Goal: Communication & Community: Answer question/provide support

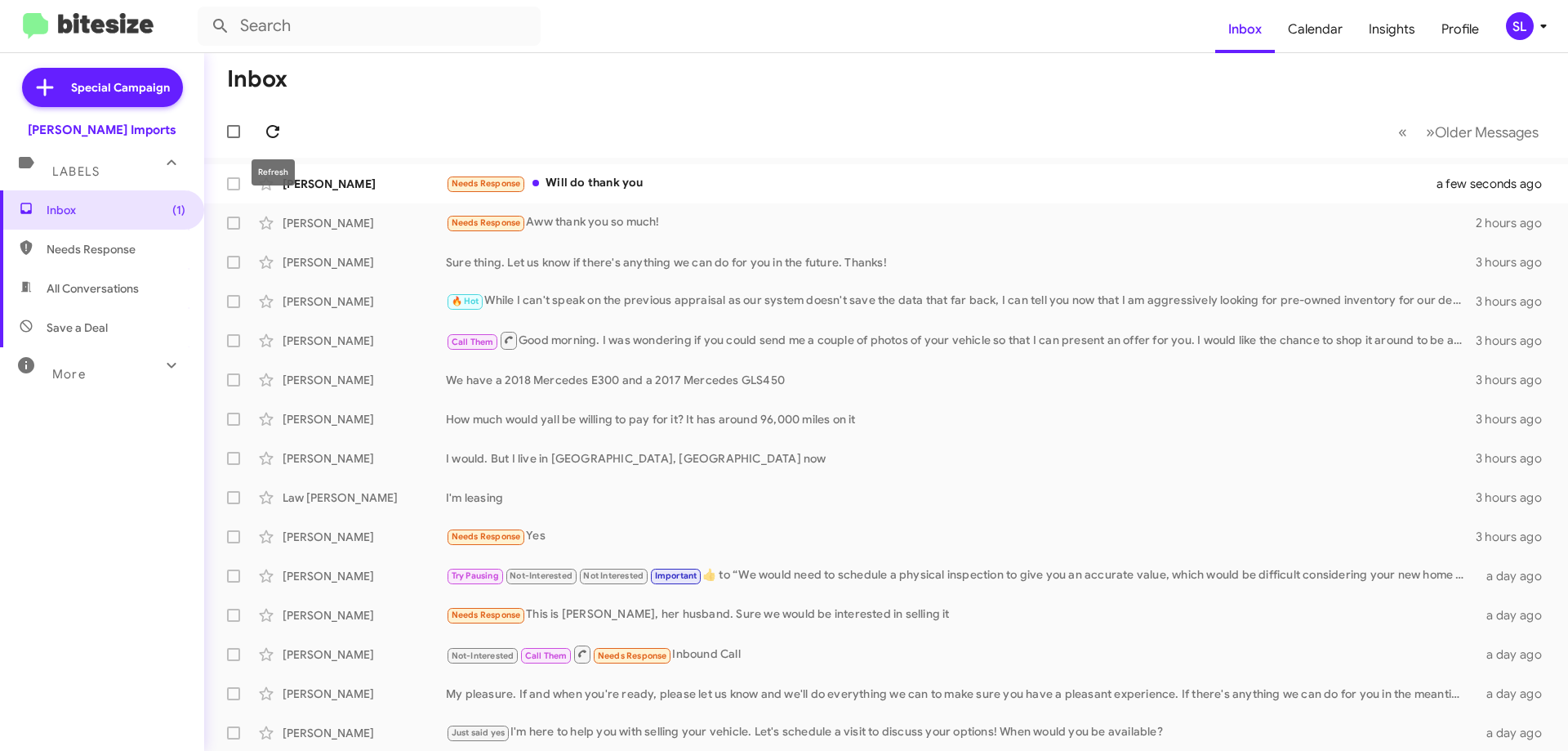
click at [272, 129] on icon at bounding box center [272, 131] width 20 height 20
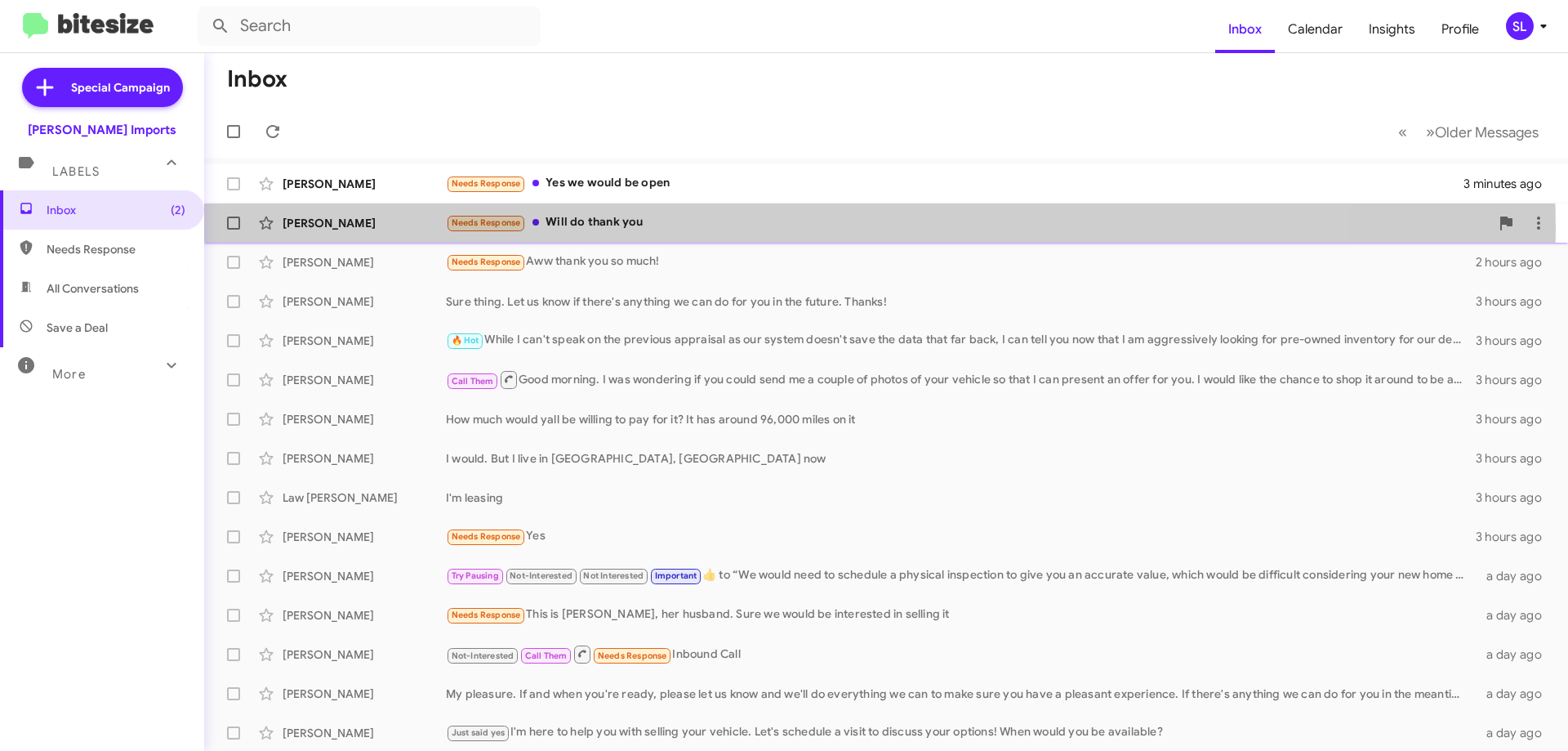
click at [726, 228] on div "Needs Response Will do thank you" at bounding box center [967, 223] width 1043 height 19
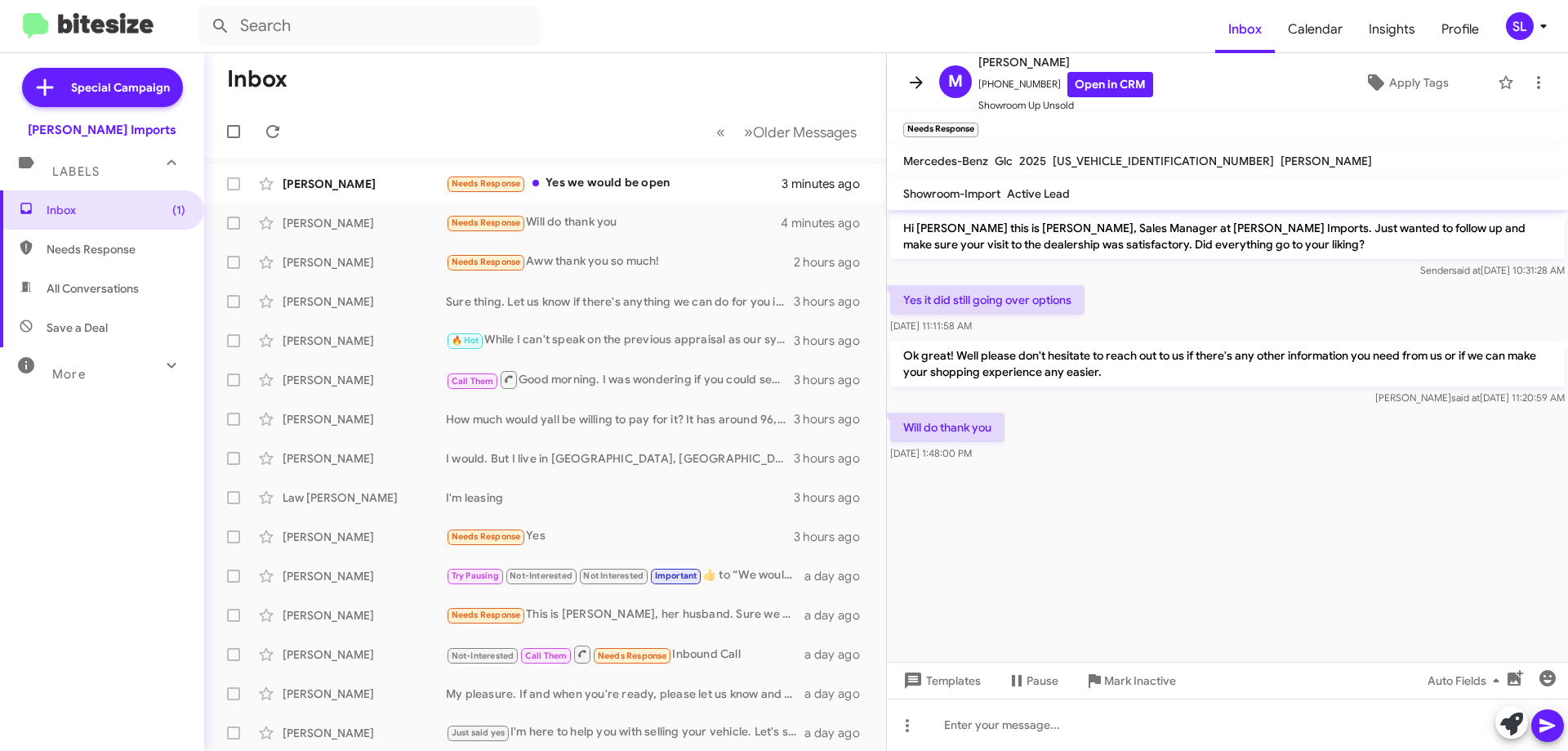
click at [912, 80] on icon at bounding box center [916, 82] width 20 height 20
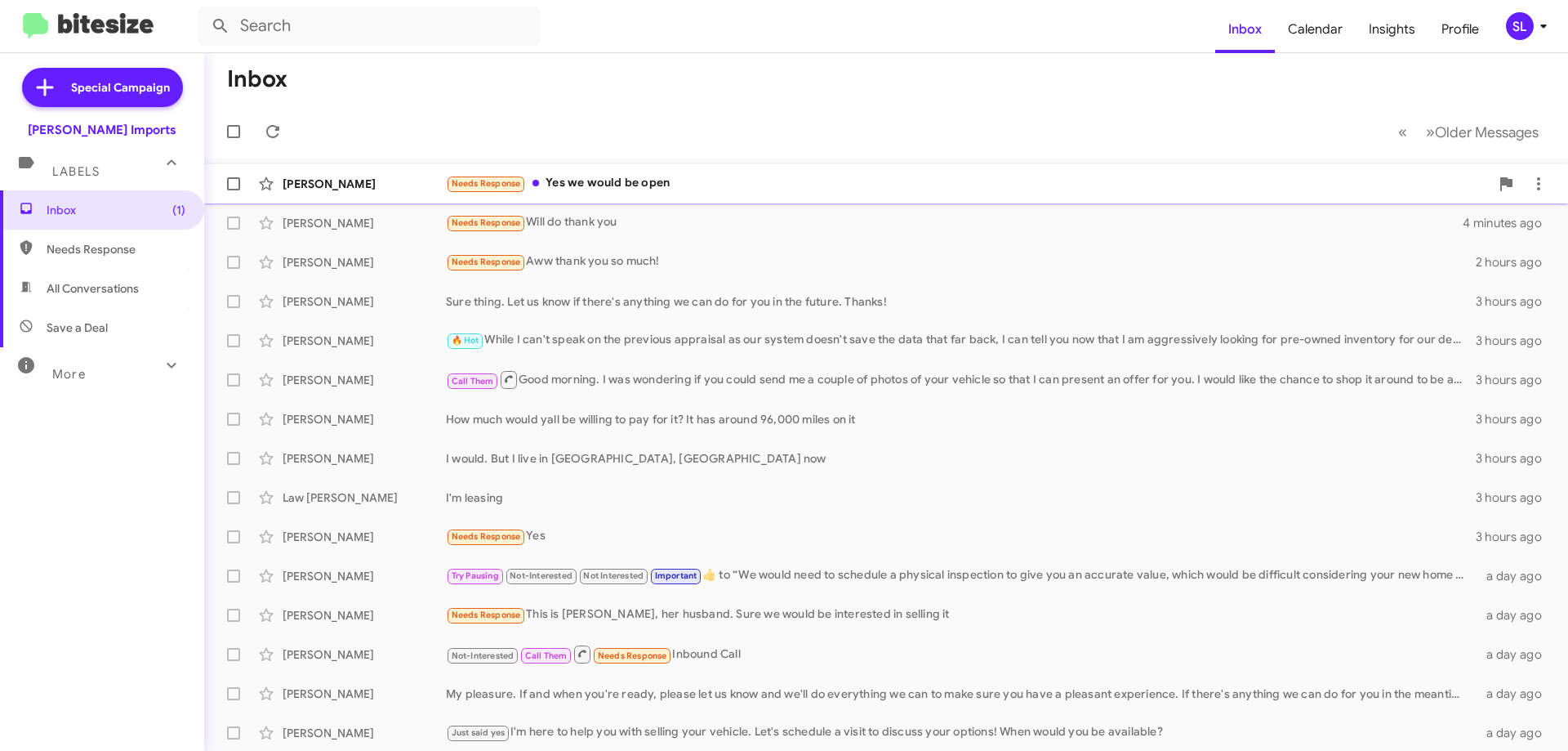
click at [668, 176] on div "Needs Response Yes we would be open" at bounding box center [967, 184] width 1043 height 19
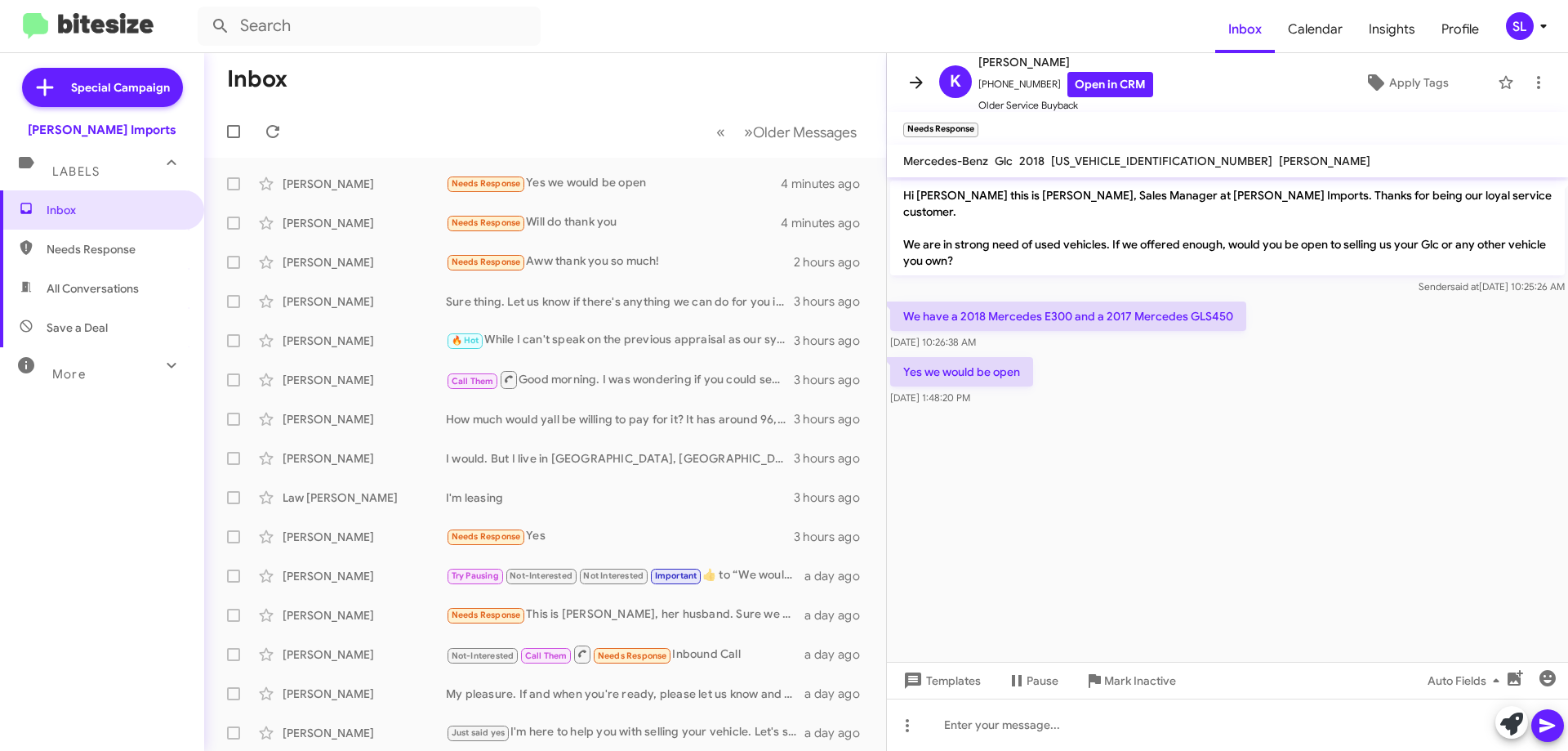
click at [908, 87] on icon at bounding box center [916, 82] width 20 height 20
